Goal: Transaction & Acquisition: Purchase product/service

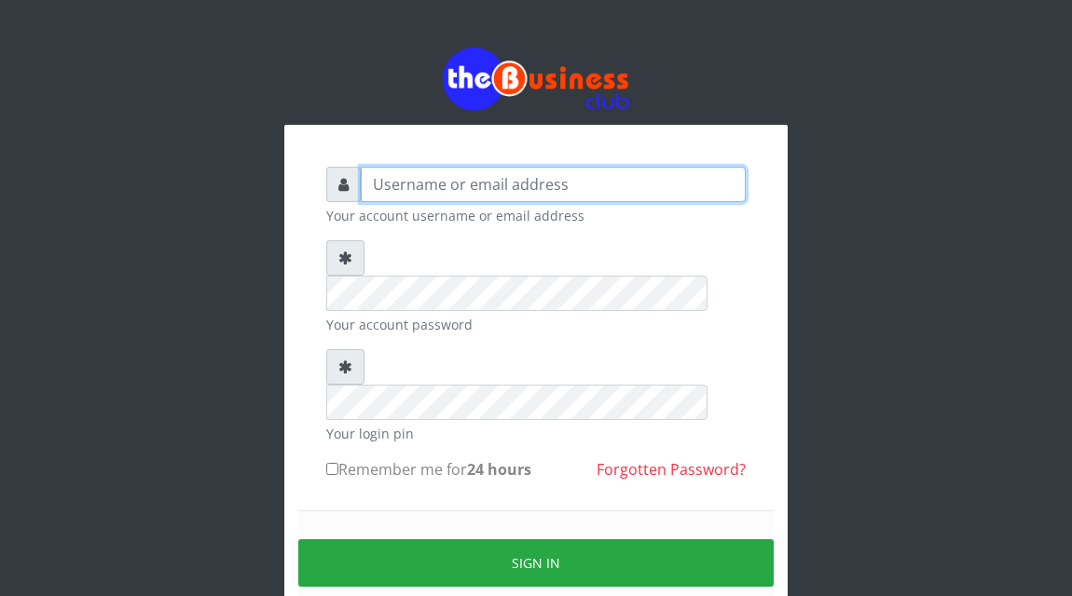
click at [464, 191] on input "text" at bounding box center [553, 184] width 385 height 35
type input "Atipeter"
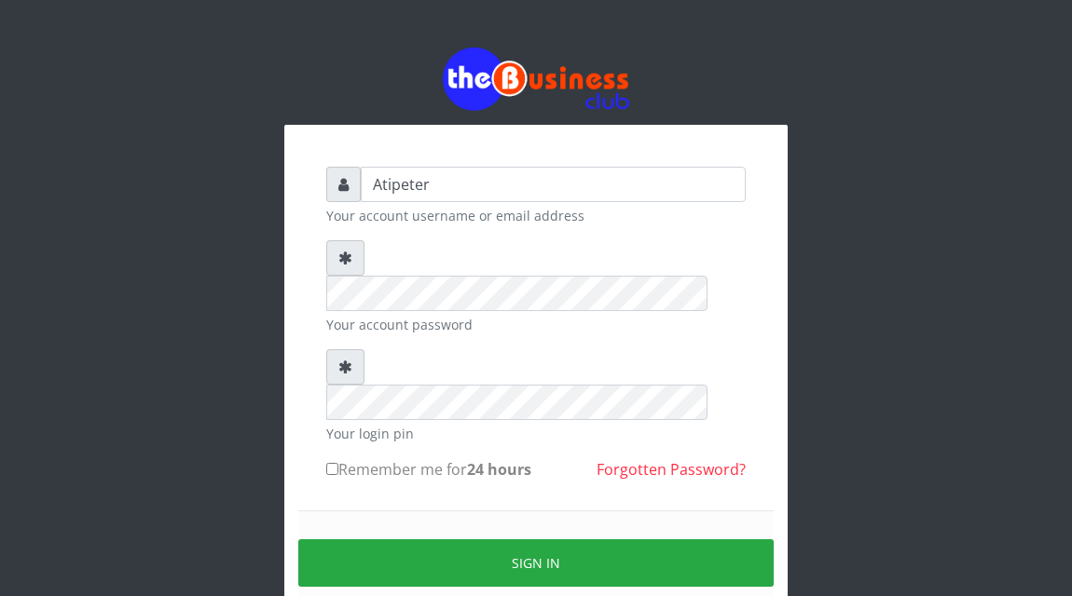
click at [330, 463] on input "Remember me for 24 hours" at bounding box center [332, 469] width 12 height 12
checkbox input "true"
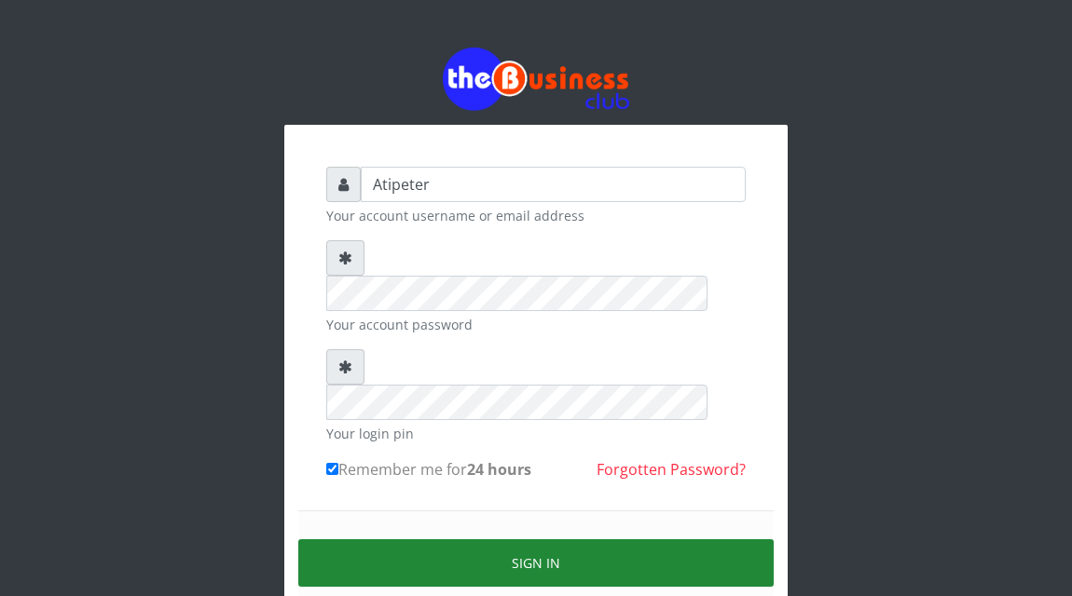
click at [421, 540] on button "Sign in" at bounding box center [535, 564] width 475 height 48
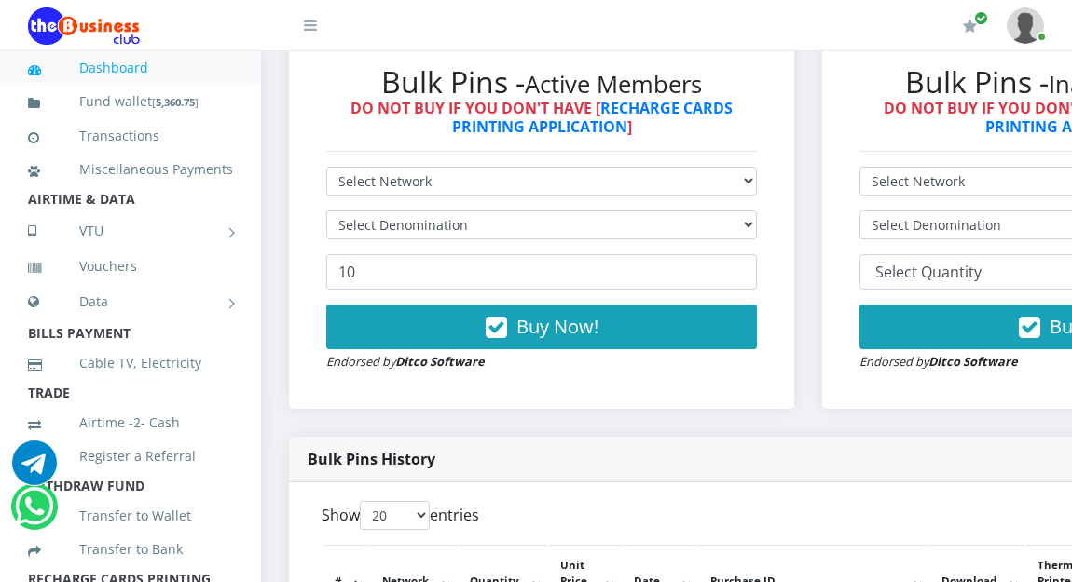
scroll to position [634, 0]
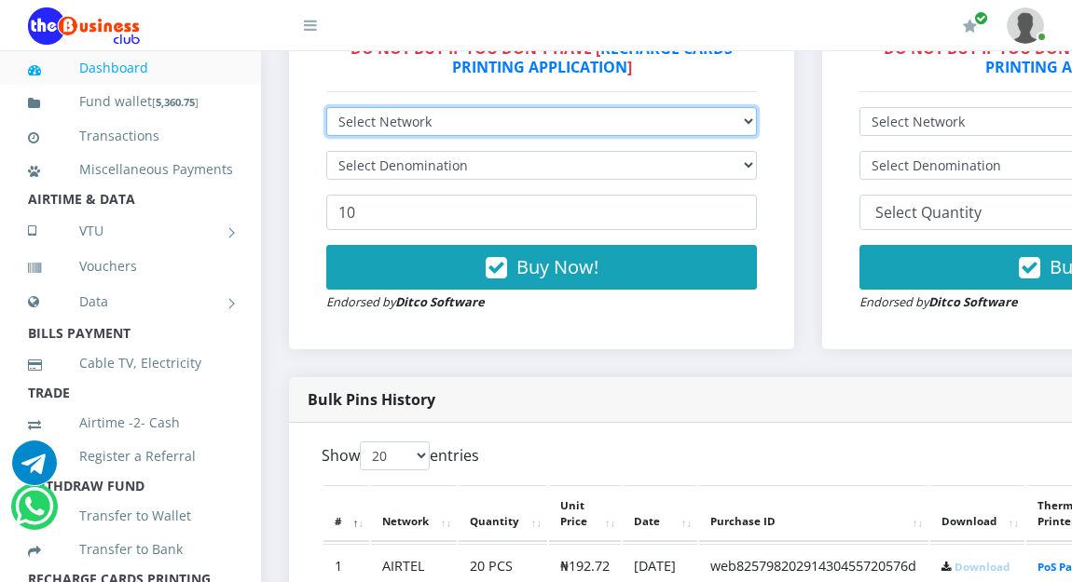
click at [378, 123] on select "Select Network MTN Globacom 9Mobile Airtel" at bounding box center [541, 121] width 431 height 29
select select "MTN"
click at [326, 110] on select "Select Network MTN Globacom 9Mobile Airtel" at bounding box center [541, 121] width 431 height 29
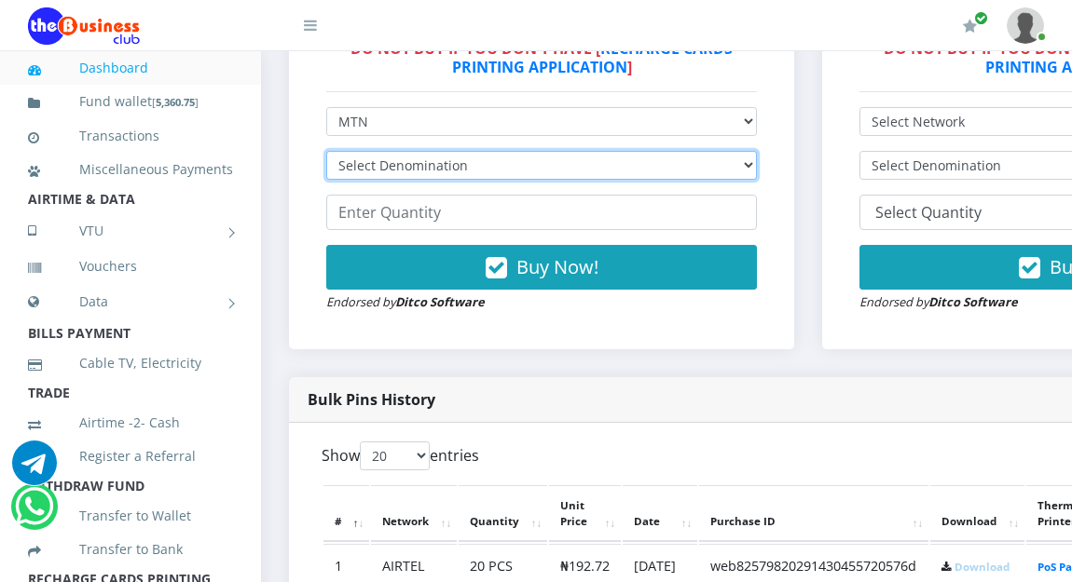
click at [375, 171] on select "Select Denomination MTN NGN100 - ₦96.94 MTN NGN200 - ₦193.88 MTN NGN400 - ₦387.…" at bounding box center [541, 165] width 431 height 29
select select "96.94-100"
click at [326, 154] on select "Select Denomination MTN NGN100 - ₦96.94 MTN NGN200 - ₦193.88 MTN NGN400 - ₦387.…" at bounding box center [541, 165] width 431 height 29
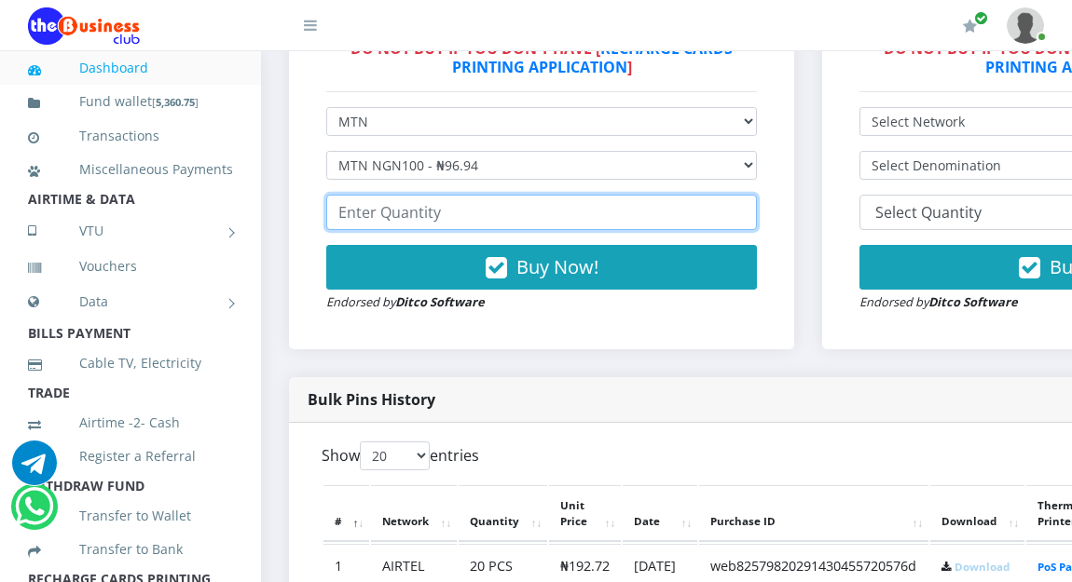
click at [377, 225] on input "number" at bounding box center [541, 212] width 431 height 35
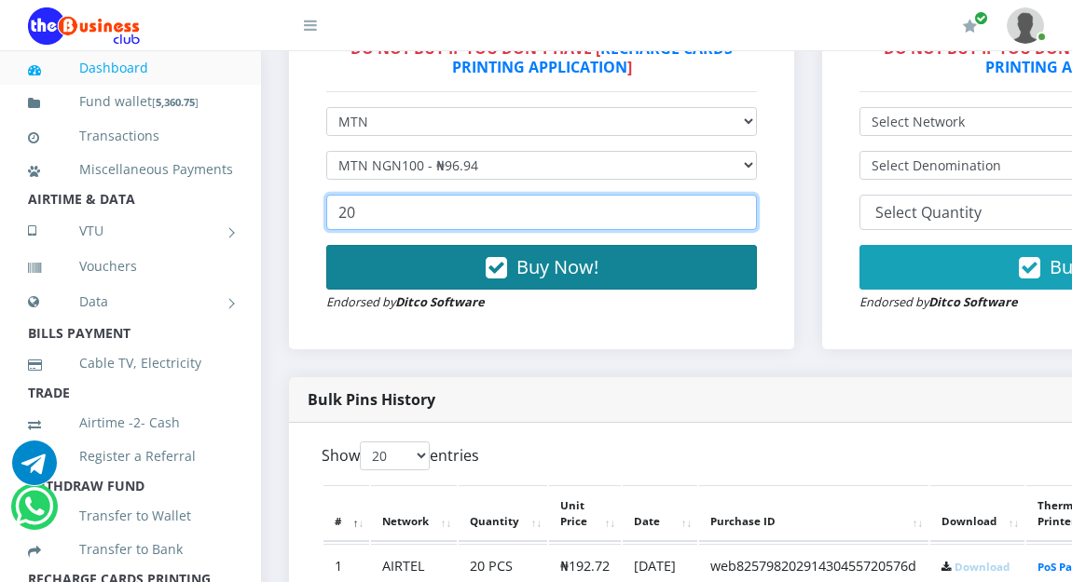
type input "20"
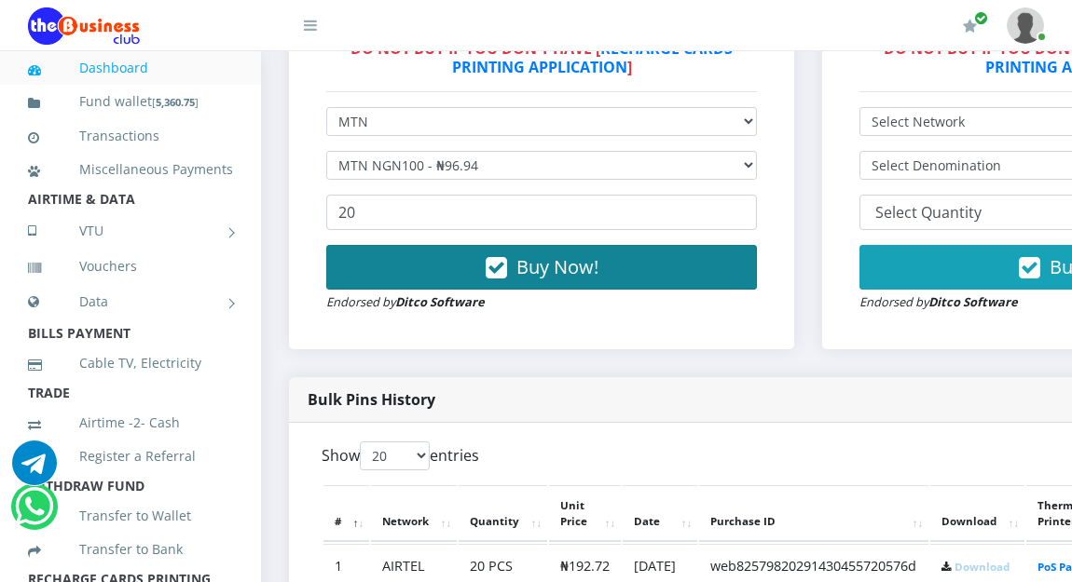
click at [466, 277] on button "Buy Now!" at bounding box center [541, 267] width 431 height 45
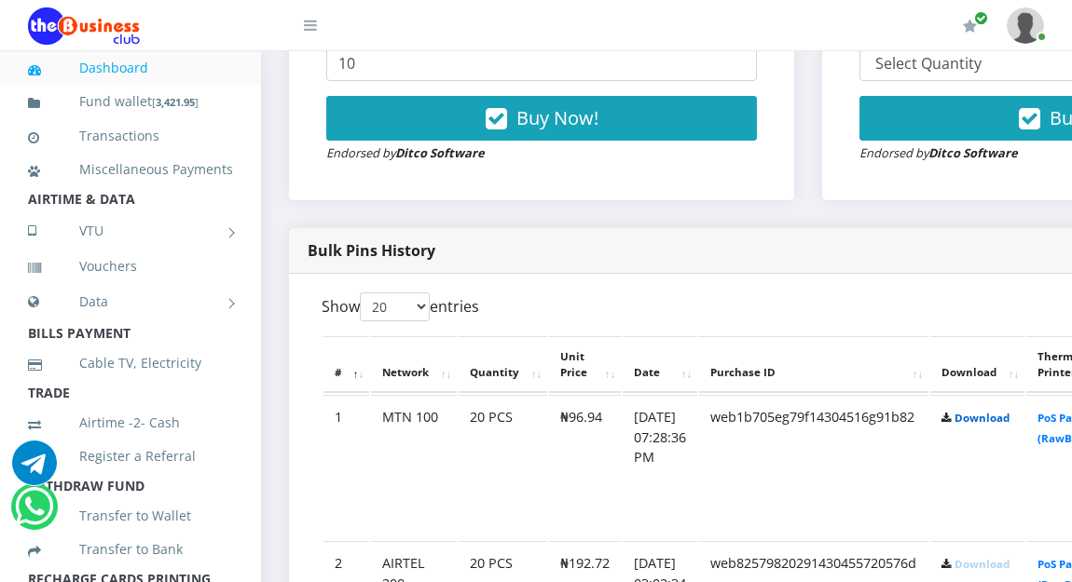
click at [1005, 419] on link "Download" at bounding box center [981, 418] width 55 height 14
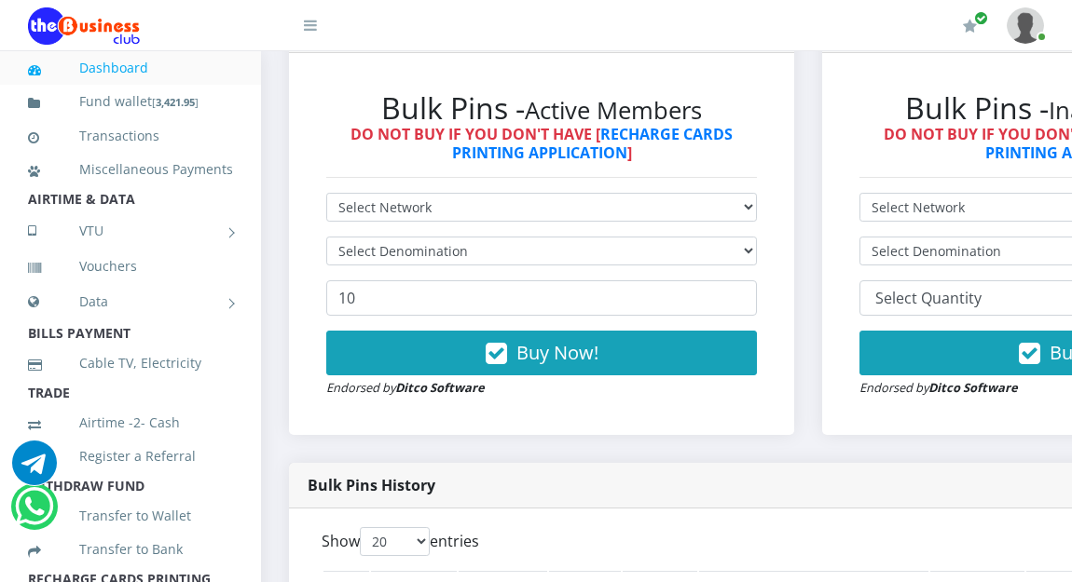
scroll to position [559, 0]
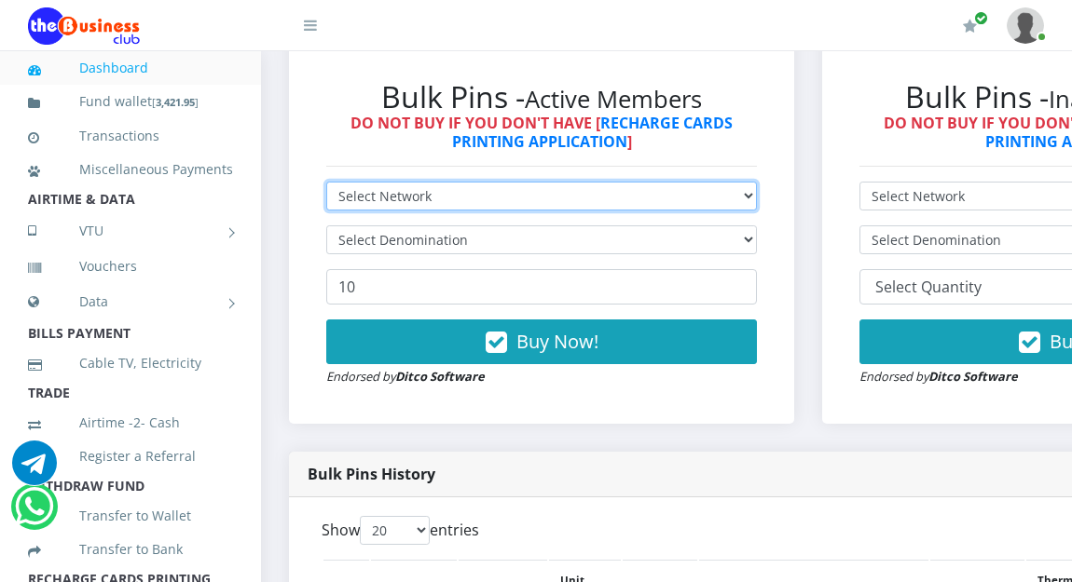
click at [454, 199] on select "Select Network MTN Globacom 9Mobile Airtel" at bounding box center [541, 196] width 431 height 29
select select "Glo"
click at [326, 185] on select "Select Network MTN Globacom 9Mobile Airtel" at bounding box center [541, 196] width 431 height 29
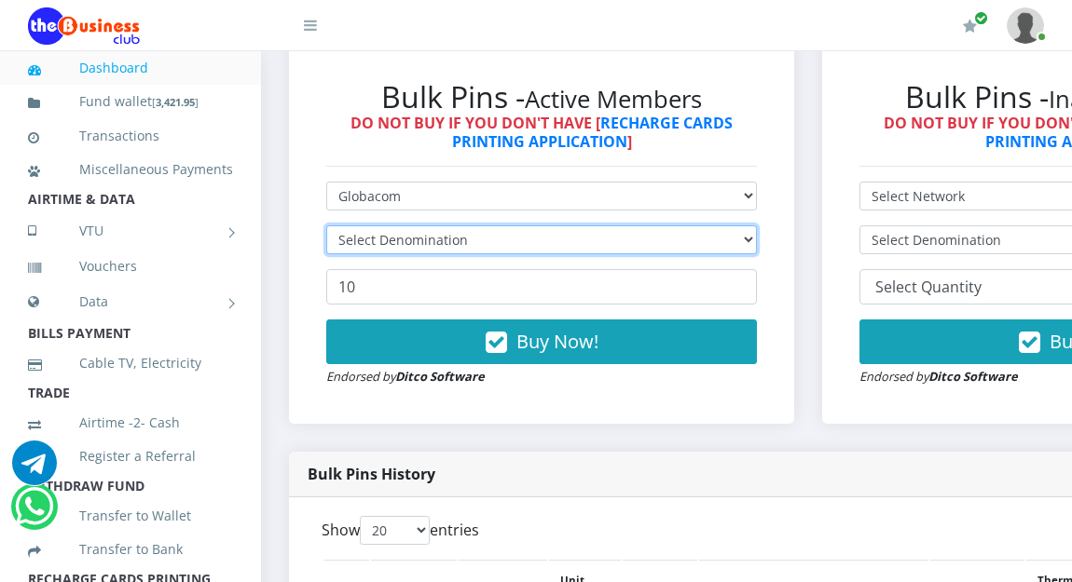
click at [431, 243] on select "Select Denomination" at bounding box center [541, 240] width 431 height 29
select select "96.45-100"
click at [326, 228] on select "Select Denomination Glo NGN100 - ₦96.45 Glo NGN200 - ₦192.90 Glo NGN500 - ₦482.…" at bounding box center [541, 240] width 431 height 29
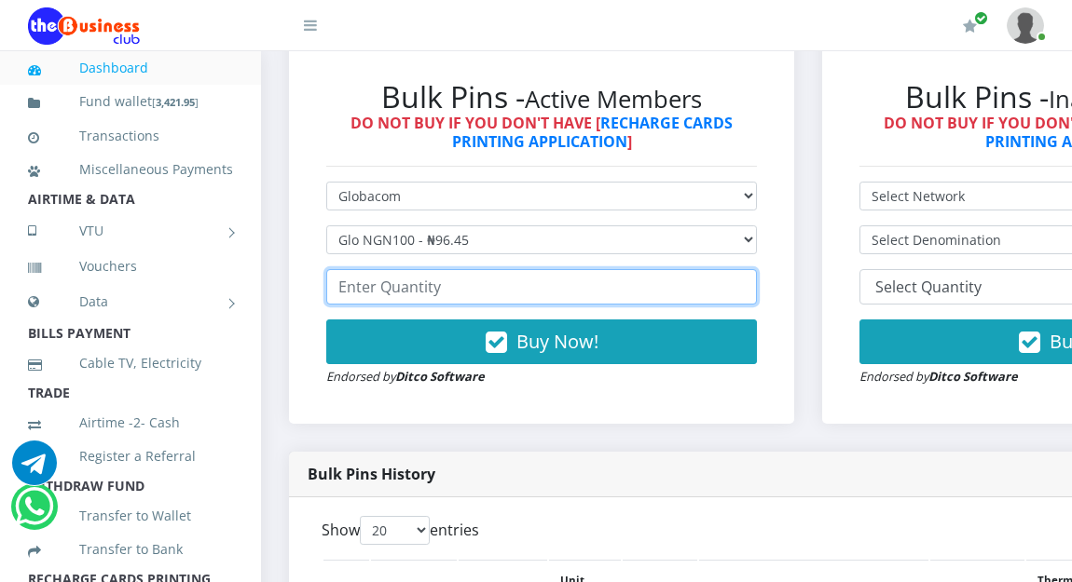
click at [430, 291] on input "number" at bounding box center [541, 286] width 431 height 35
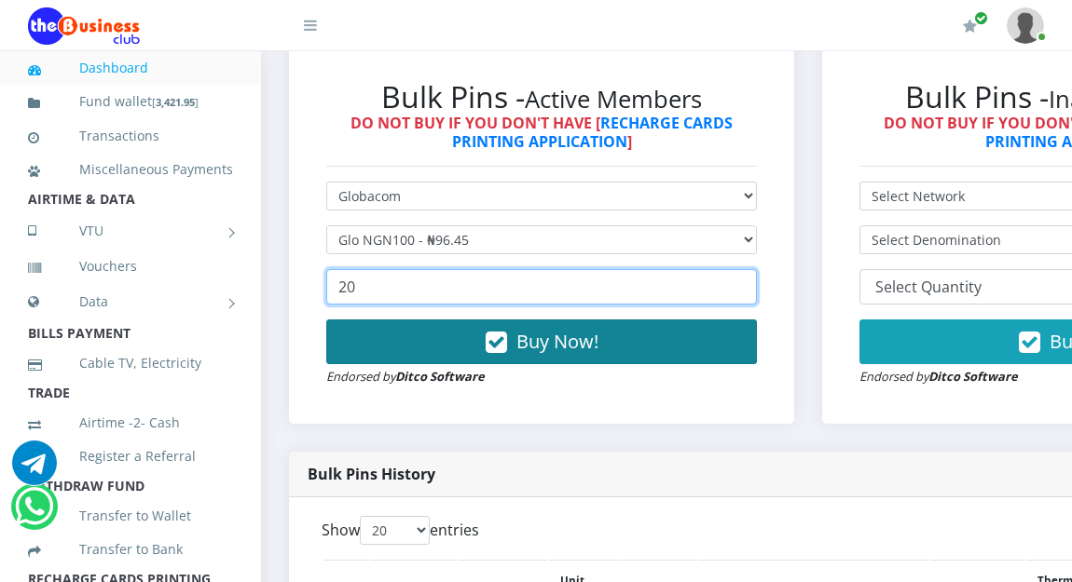
type input "20"
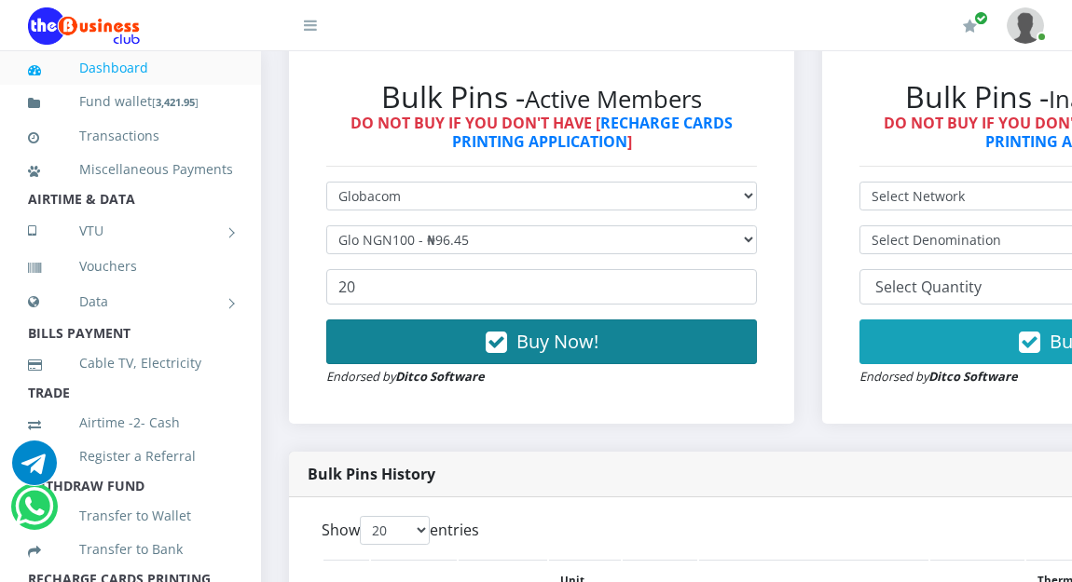
click at [481, 337] on button "Buy Now!" at bounding box center [541, 342] width 431 height 45
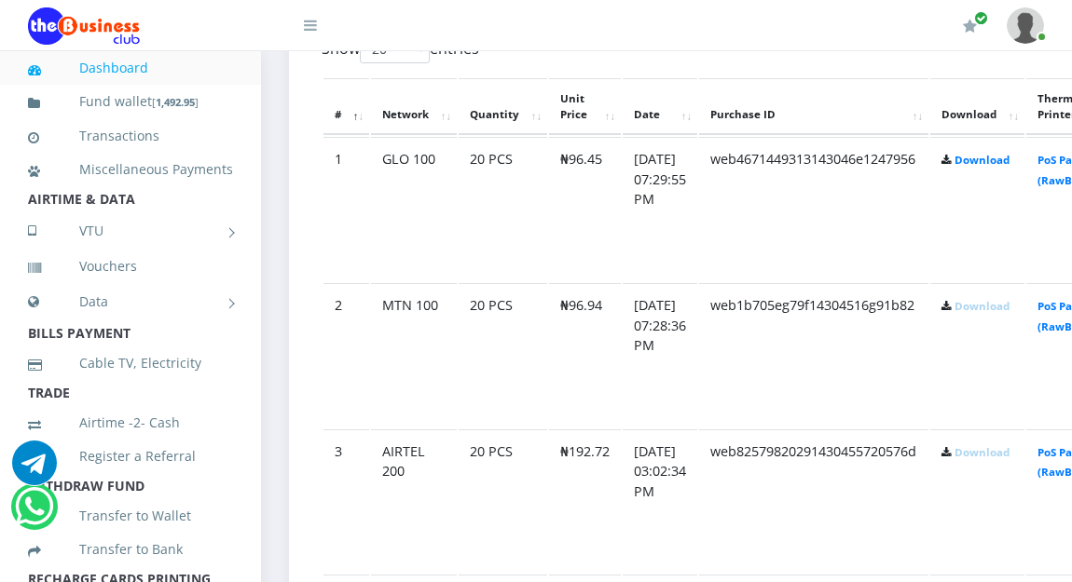
scroll to position [1081, 0]
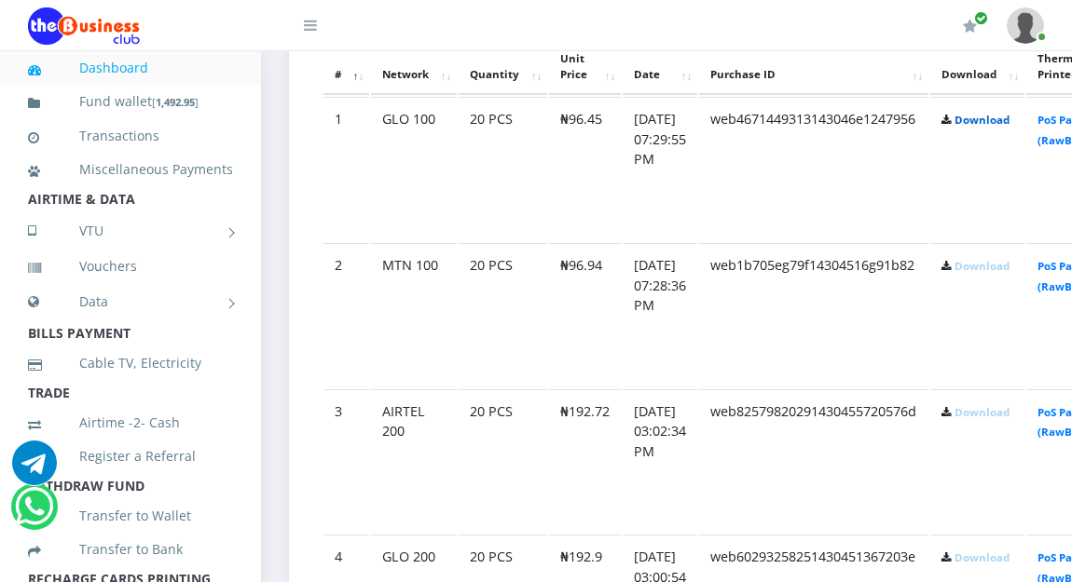
click at [1009, 123] on link "Download" at bounding box center [981, 120] width 55 height 14
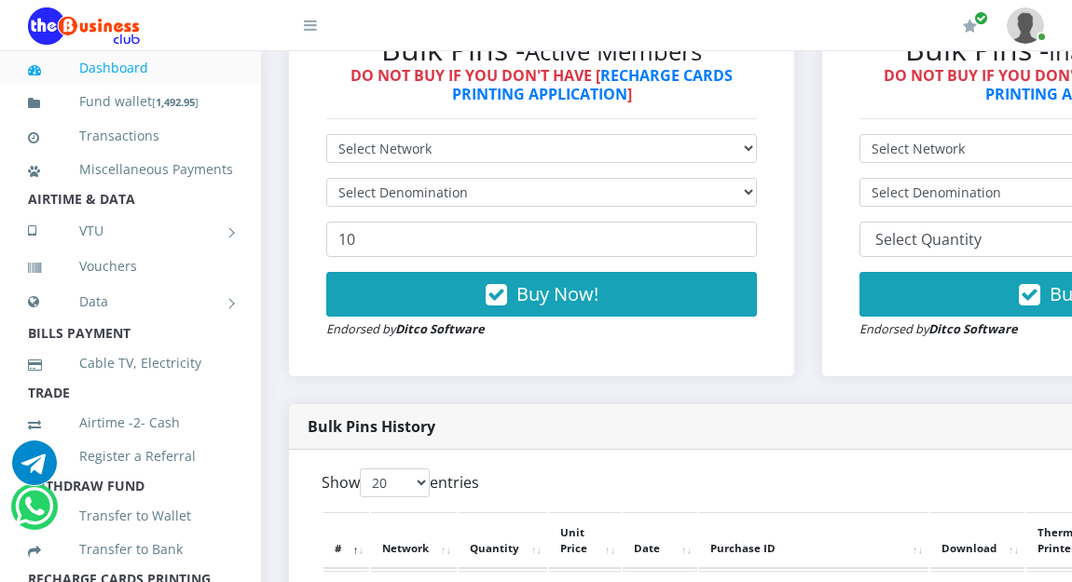
scroll to position [596, 0]
